Goal: Task Accomplishment & Management: Manage account settings

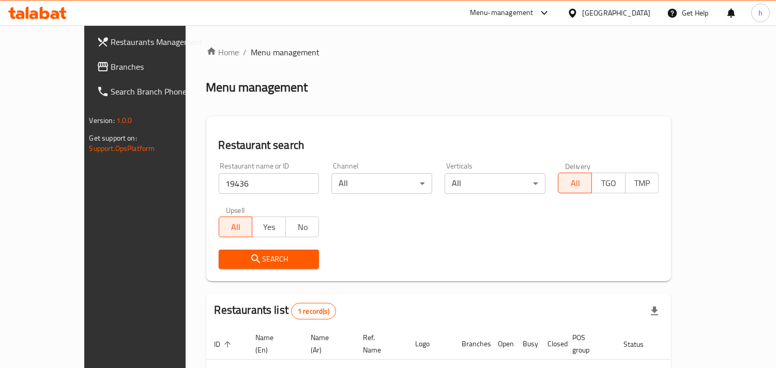
click at [111, 70] on span "Branches" at bounding box center [158, 66] width 95 height 12
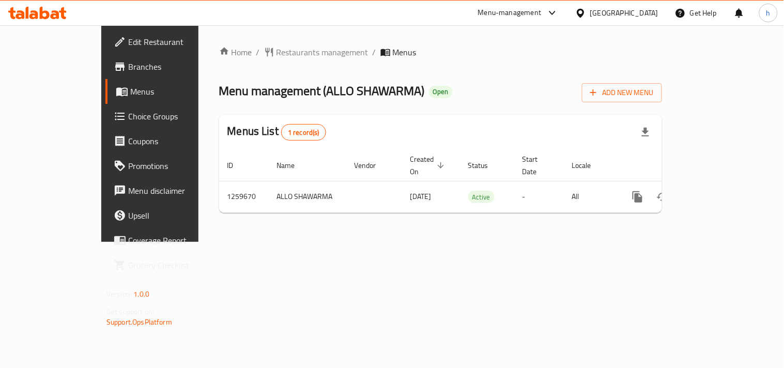
click at [128, 121] on span "Choice Groups" at bounding box center [176, 116] width 96 height 12
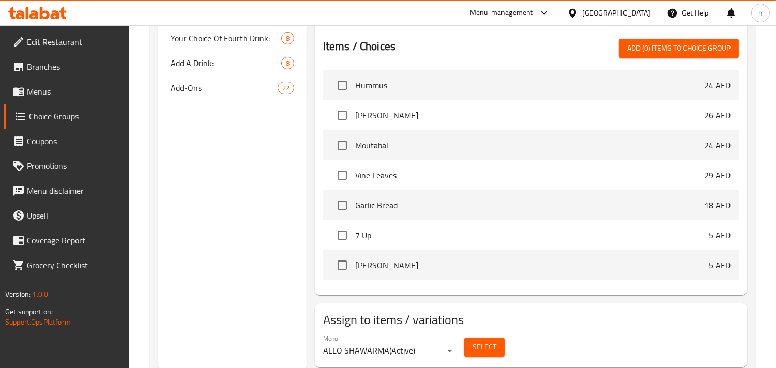
scroll to position [344, 0]
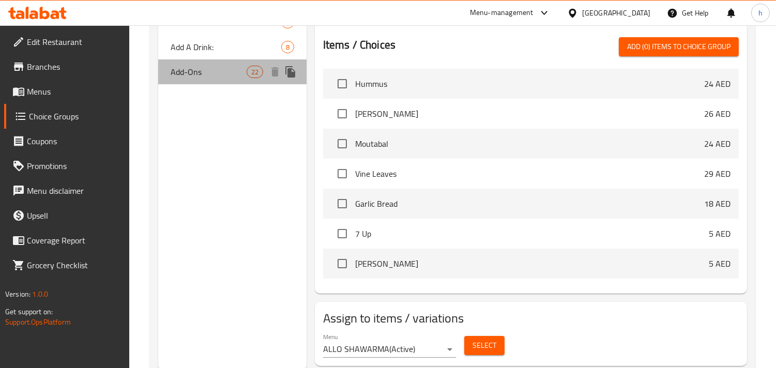
click at [199, 81] on div "Add-Ons 22" at bounding box center [232, 71] width 148 height 25
type input "Add-Ons"
type input "الإضافات"
type input "0"
type input "22"
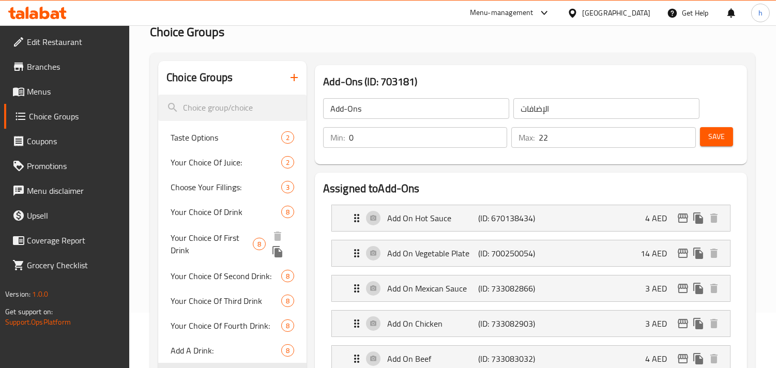
scroll to position [230, 0]
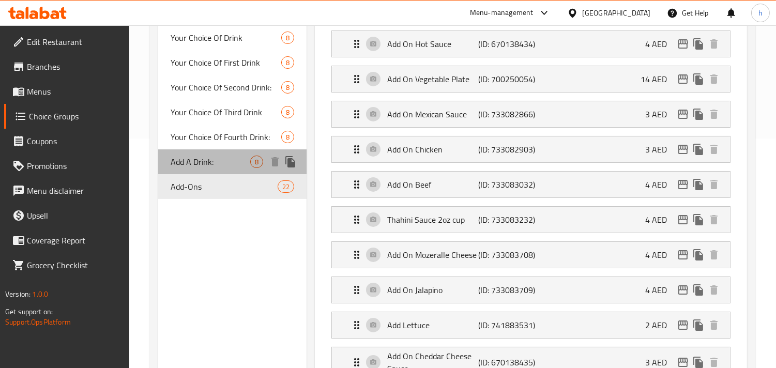
click at [208, 164] on span "Add A Drink:" at bounding box center [211, 162] width 80 height 12
type input "Add A Drink:"
type input "أضف مشروبًا:"
type input "8"
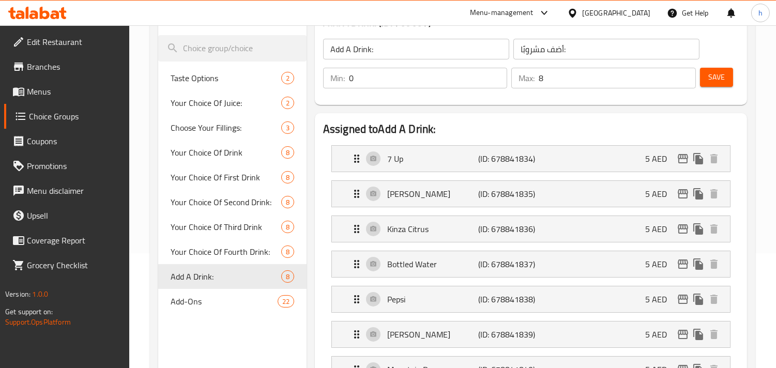
scroll to position [0, 0]
